Goal: Information Seeking & Learning: Check status

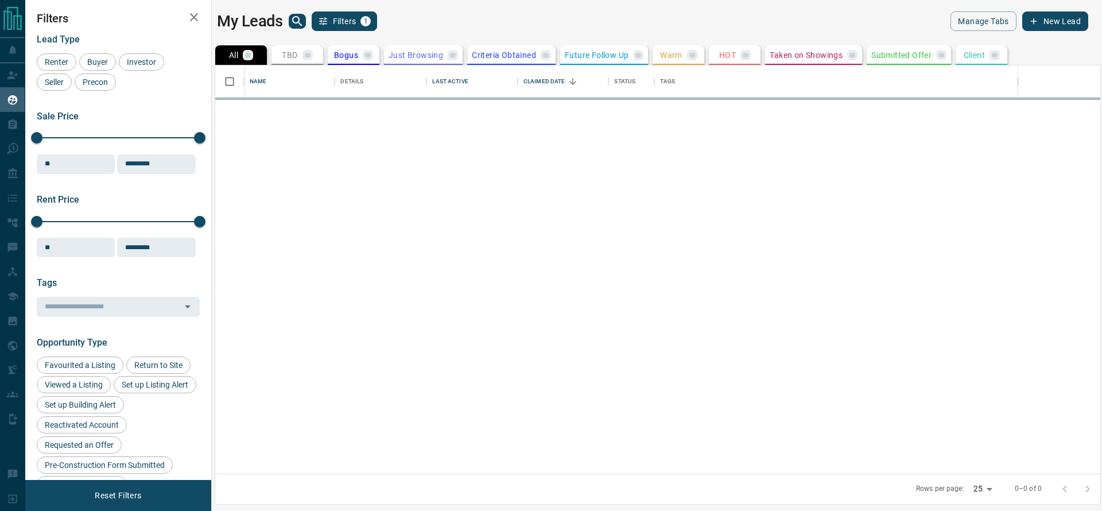
scroll to position [395, 872]
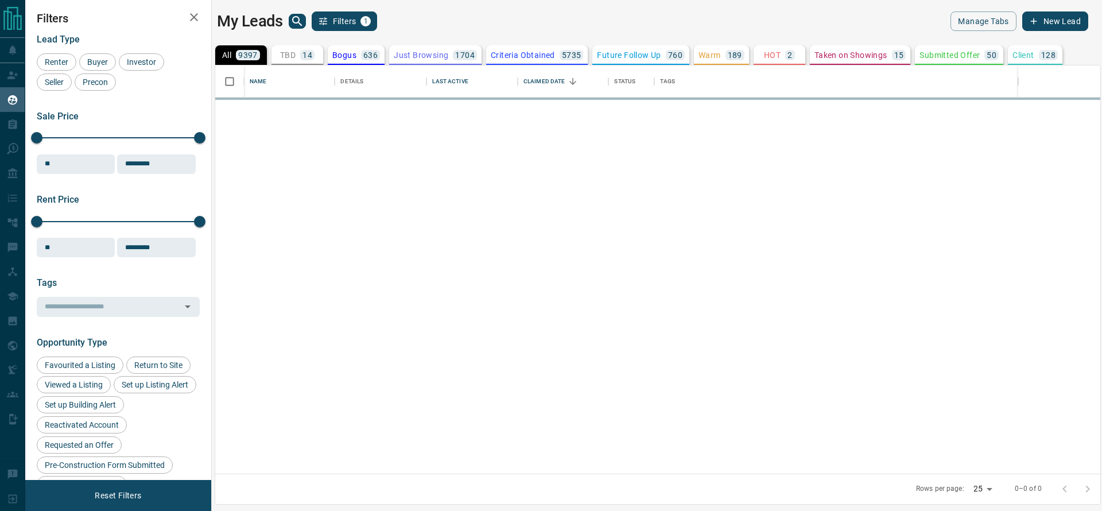
click at [294, 25] on icon "search button" at bounding box center [297, 21] width 14 height 14
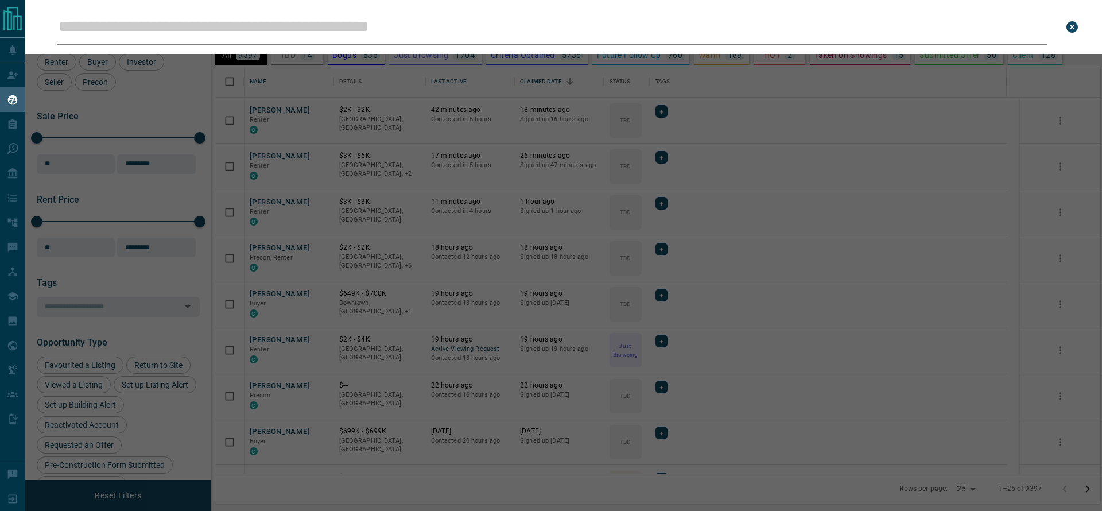
click at [293, 25] on input "Leads Search Bar" at bounding box center [551, 27] width 989 height 36
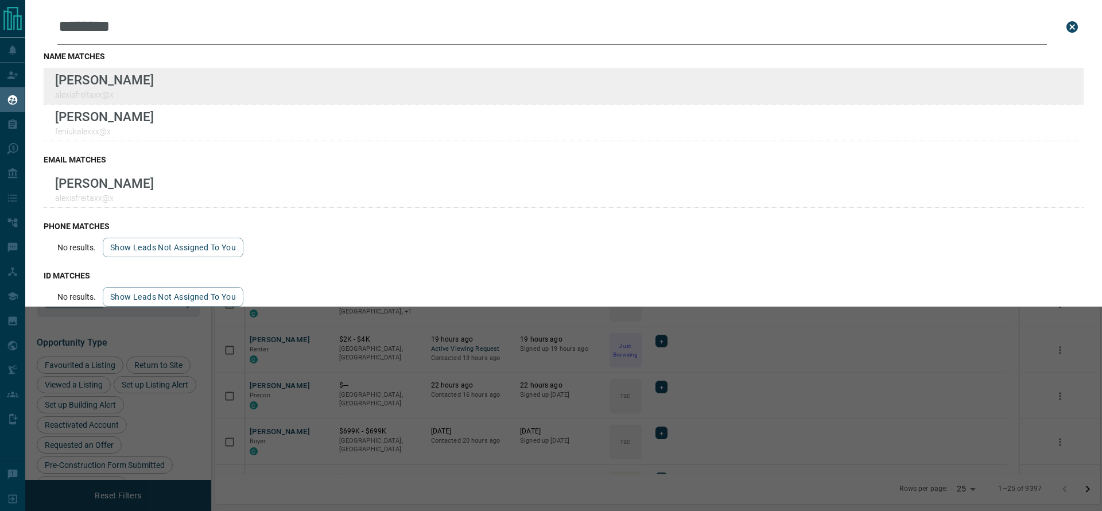
type input "********"
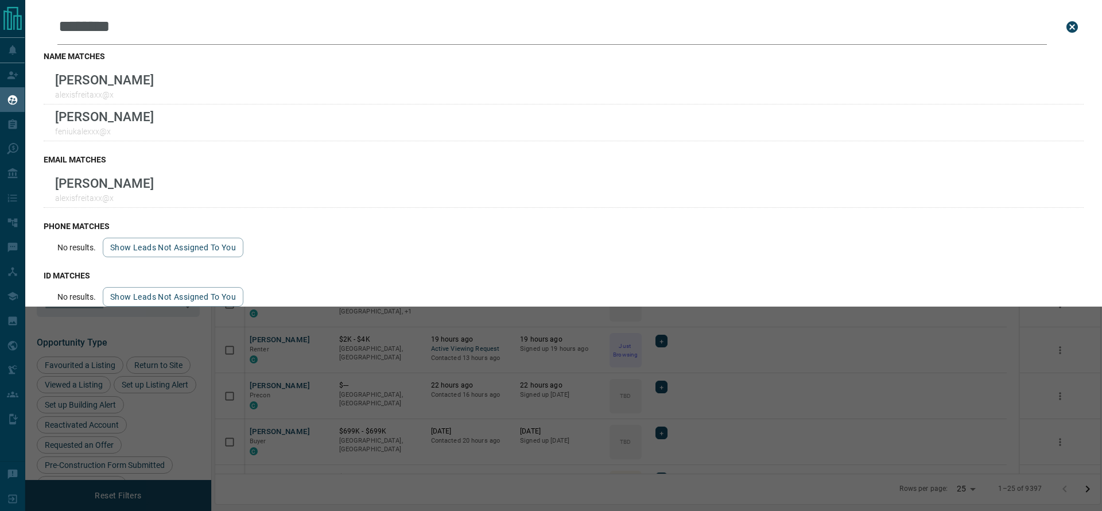
click at [482, 332] on div "Leads Search Bar ******** Search for a lead by name, email, phone, or id name m…" at bounding box center [576, 255] width 1102 height 511
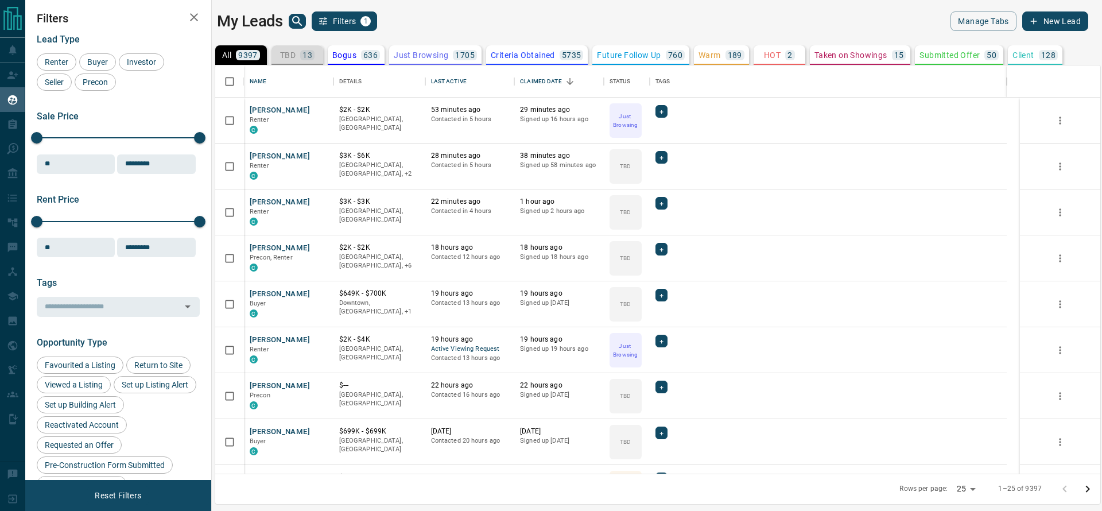
click at [294, 52] on p "TBD" at bounding box center [287, 55] width 15 height 8
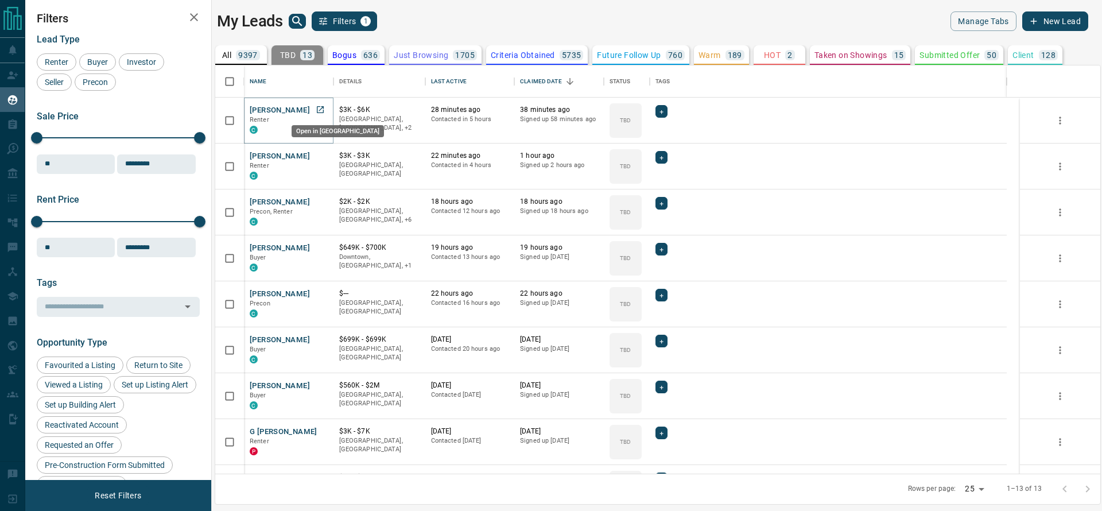
click at [320, 105] on icon "Open in New Tab" at bounding box center [320, 109] width 9 height 9
click at [320, 156] on icon "Open in New Tab" at bounding box center [320, 155] width 9 height 9
click at [318, 201] on icon "Open in New Tab" at bounding box center [320, 201] width 9 height 9
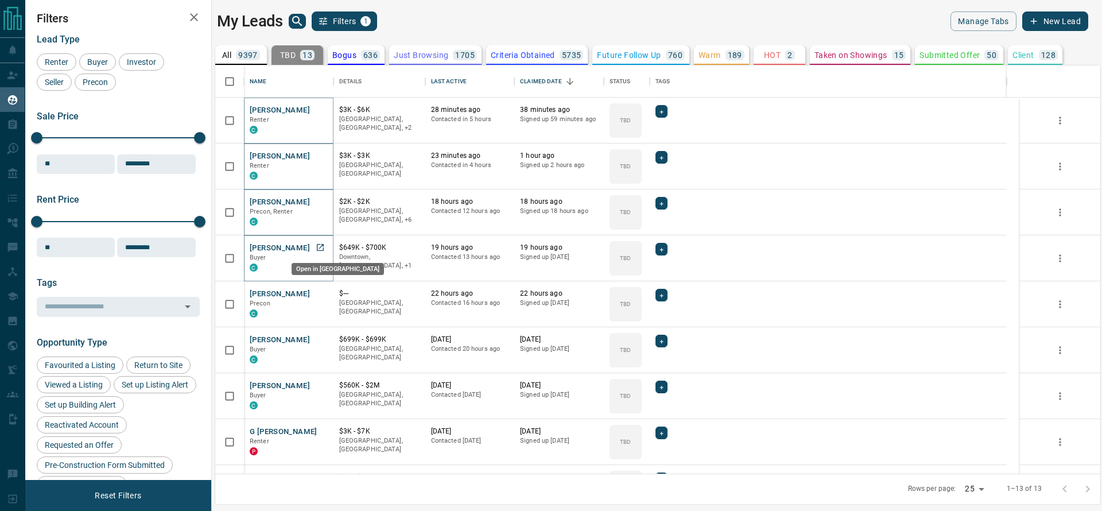
click at [324, 244] on icon "Open in New Tab" at bounding box center [320, 247] width 9 height 9
click at [316, 293] on icon "Open in New Tab" at bounding box center [320, 293] width 9 height 9
click at [323, 342] on icon "Open in New Tab" at bounding box center [320, 339] width 7 height 7
click at [323, 387] on icon "Open in New Tab" at bounding box center [320, 385] width 7 height 7
click at [317, 430] on icon "Open in New Tab" at bounding box center [320, 430] width 9 height 9
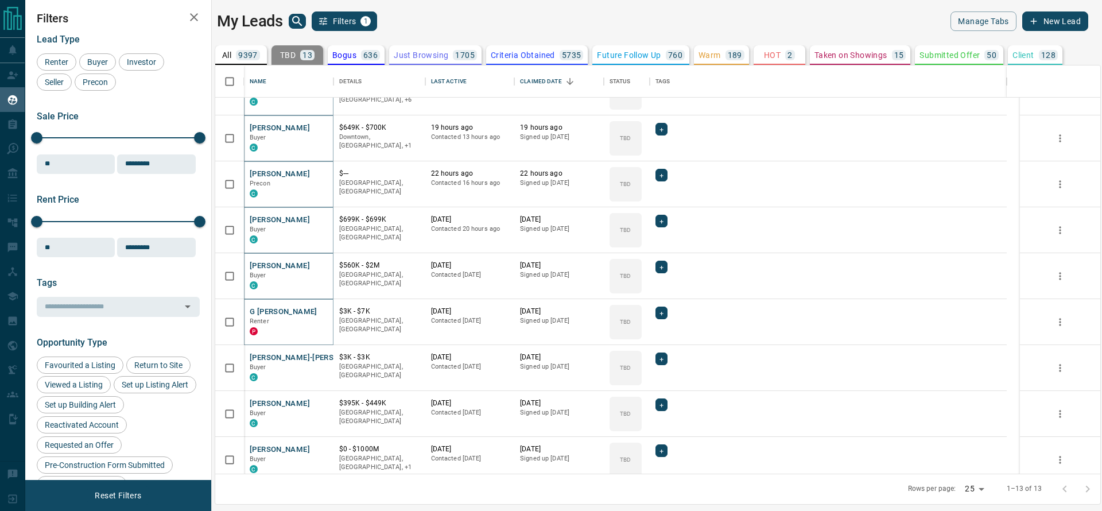
scroll to position [122, 0]
click at [313, 354] on link "Open in New Tab" at bounding box center [320, 354] width 15 height 15
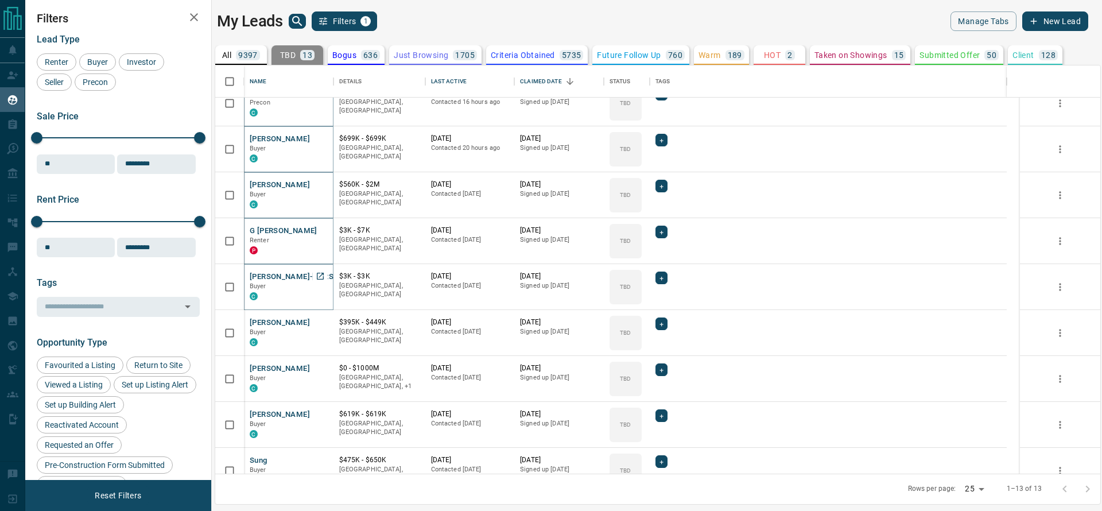
scroll to position [203, 0]
click at [319, 318] on icon "Open in New Tab" at bounding box center [320, 319] width 9 height 9
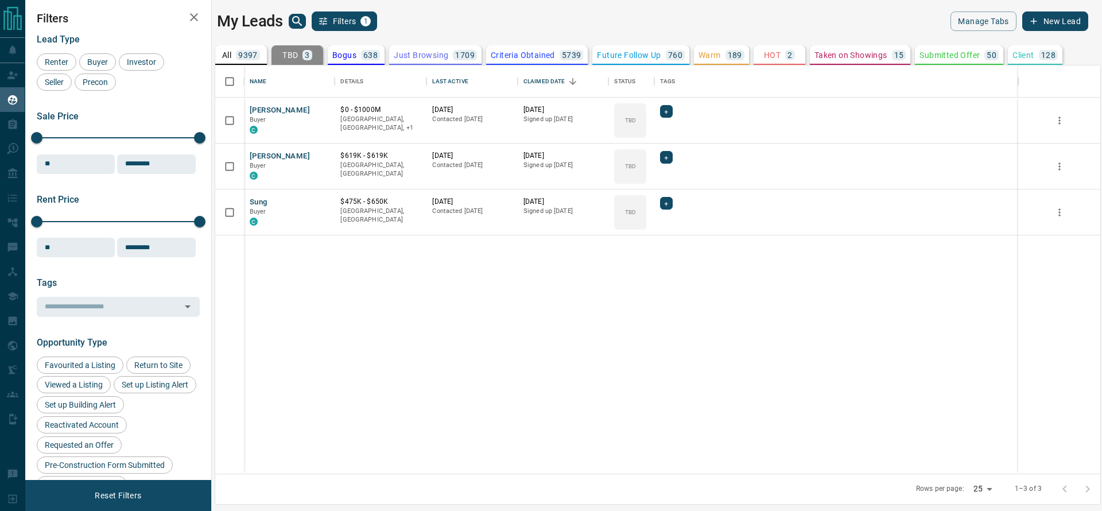
scroll to position [0, 0]
click at [320, 111] on icon "Open in New Tab" at bounding box center [321, 109] width 9 height 9
click at [319, 163] on div "Open in [GEOGRAPHIC_DATA]" at bounding box center [339, 173] width 95 height 21
click at [324, 156] on icon "Open in New Tab" at bounding box center [321, 155] width 9 height 9
click at [322, 197] on icon "Open in New Tab" at bounding box center [321, 201] width 9 height 9
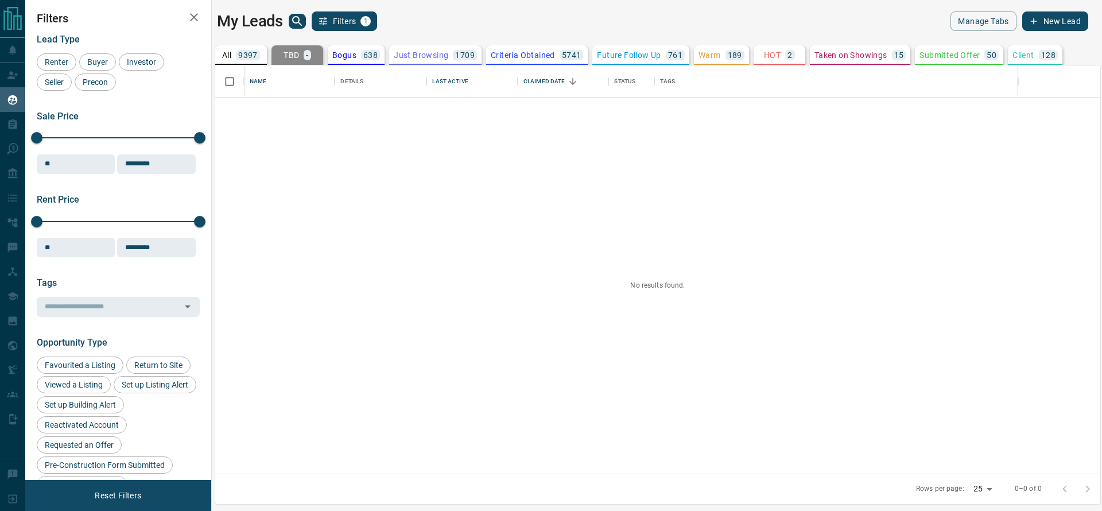
scroll to position [346, 0]
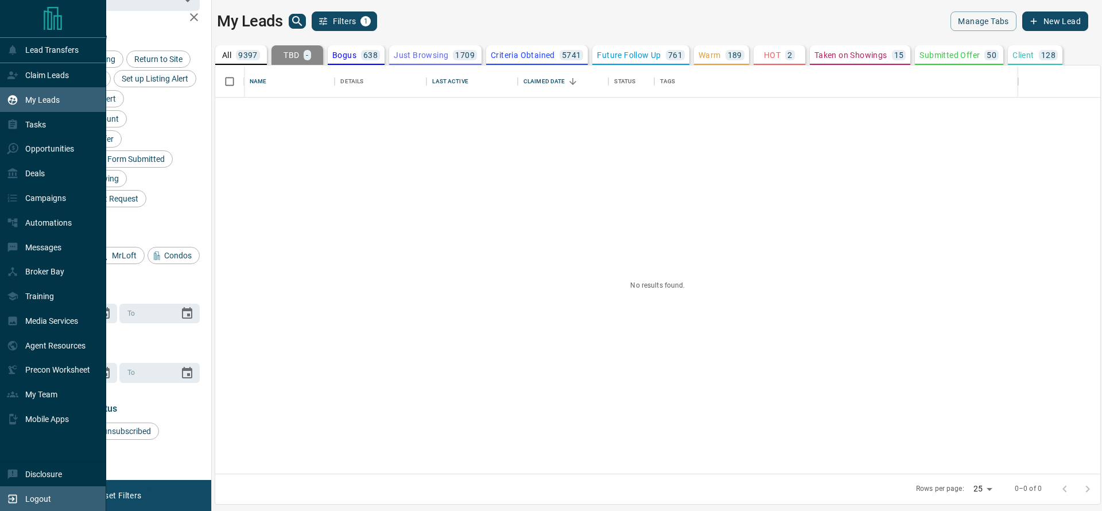
click at [8, 497] on icon at bounding box center [12, 498] width 11 height 11
